Goal: Check status: Check status

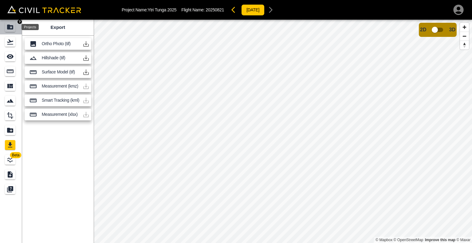
click at [14, 31] on div "Projects" at bounding box center [10, 27] width 10 height 10
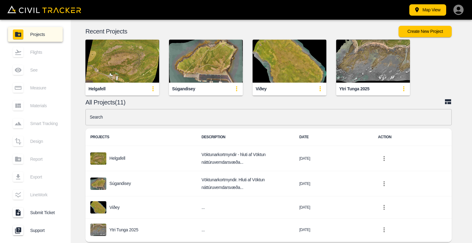
click at [119, 66] on img "button" at bounding box center [122, 61] width 74 height 43
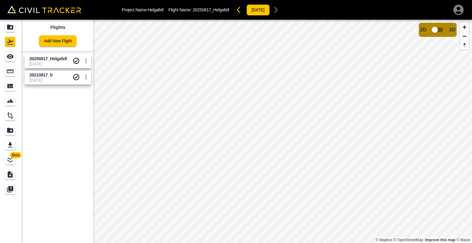
click at [56, 62] on span "[DATE]" at bounding box center [50, 63] width 43 height 5
click at [433, 31] on input "checkbox" at bounding box center [434, 30] width 35 height 12
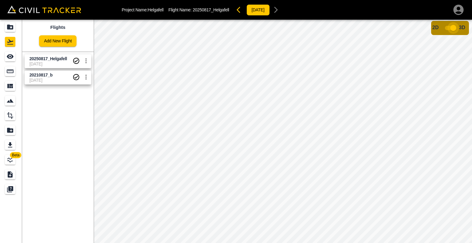
click at [454, 26] on input "checkbox" at bounding box center [452, 28] width 35 height 12
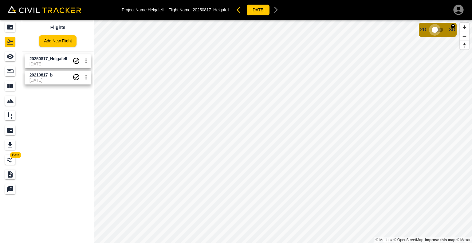
click at [436, 32] on input "checkbox" at bounding box center [434, 30] width 35 height 12
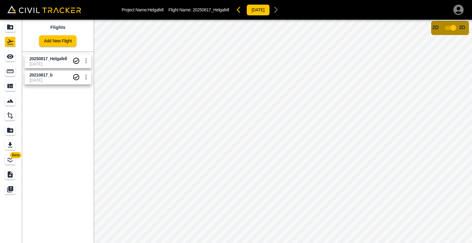
click at [452, 25] on input "checkbox" at bounding box center [452, 28] width 35 height 12
